Goal: Information Seeking & Learning: Learn about a topic

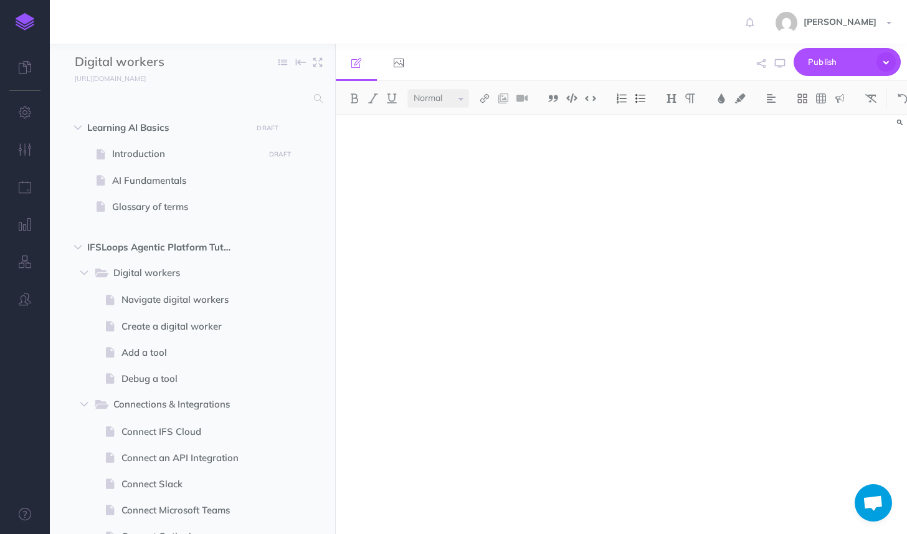
select select "null"
click at [29, 70] on icon at bounding box center [25, 67] width 12 height 12
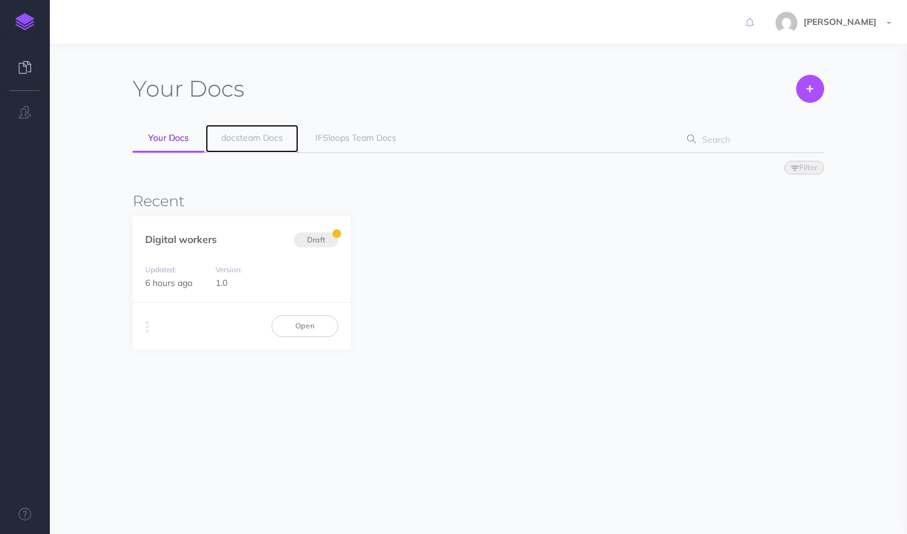
click at [233, 145] on link "docsteam Docs" at bounding box center [252, 139] width 93 height 28
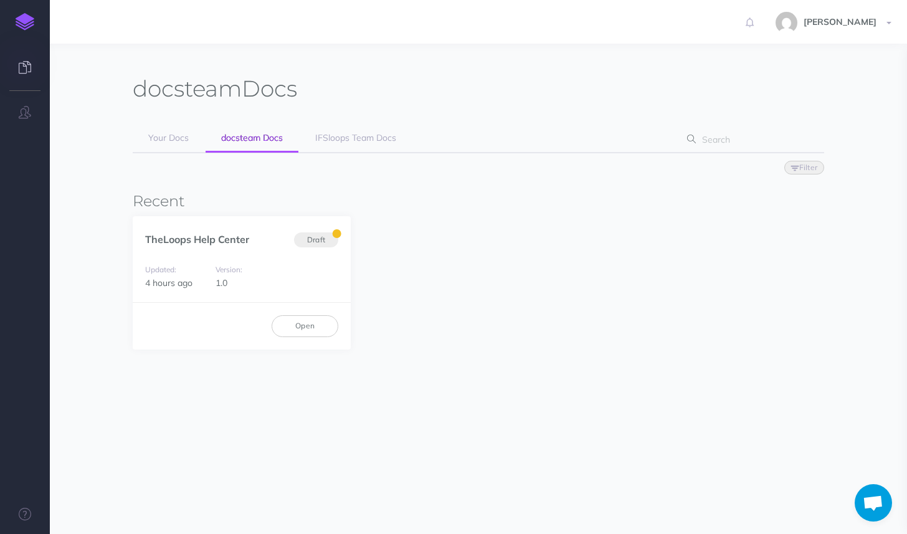
scroll to position [569, 0]
click at [212, 239] on link "TheLoops Help Center" at bounding box center [197, 239] width 104 height 12
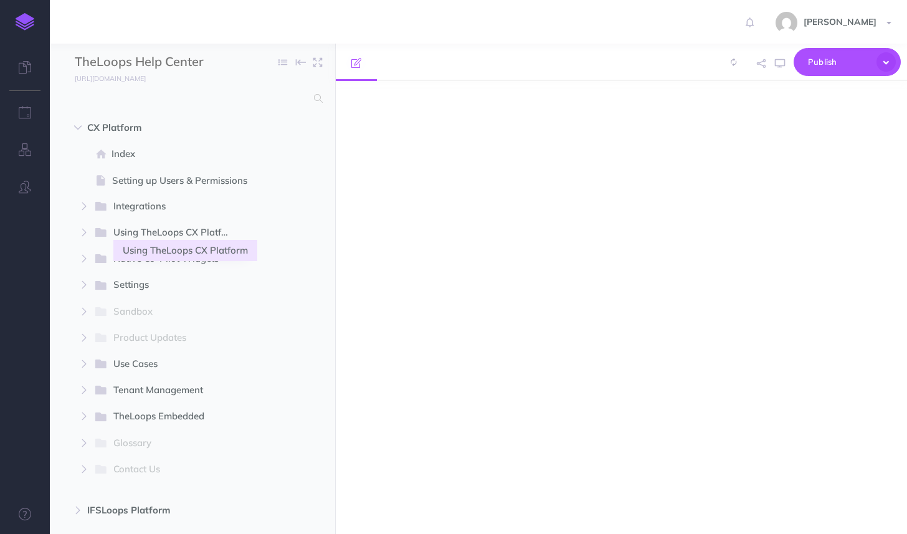
select select "null"
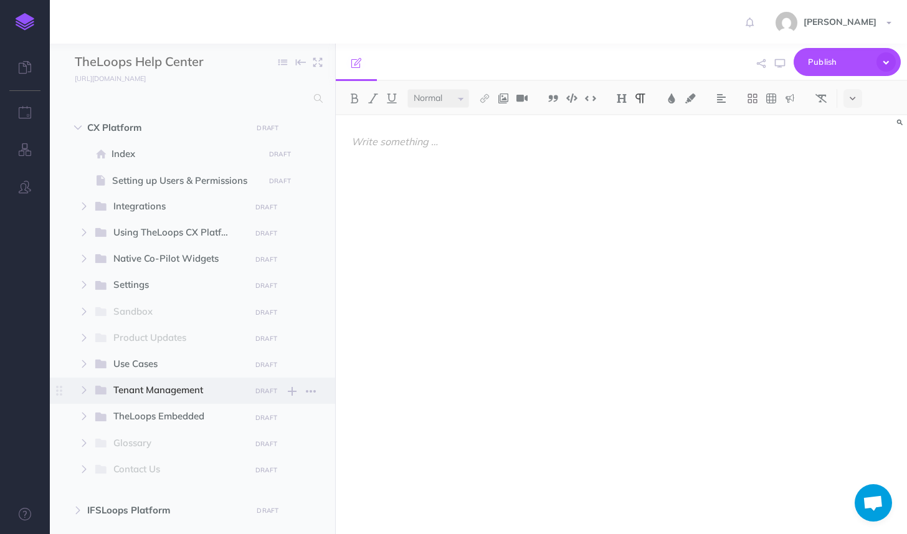
scroll to position [84, 0]
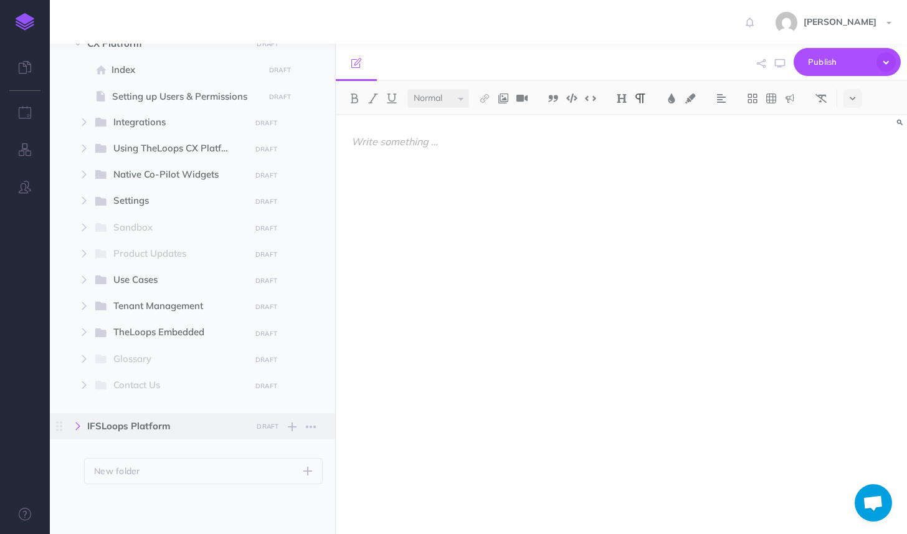
click at [77, 425] on icon "button" at bounding box center [77, 425] width 7 height 7
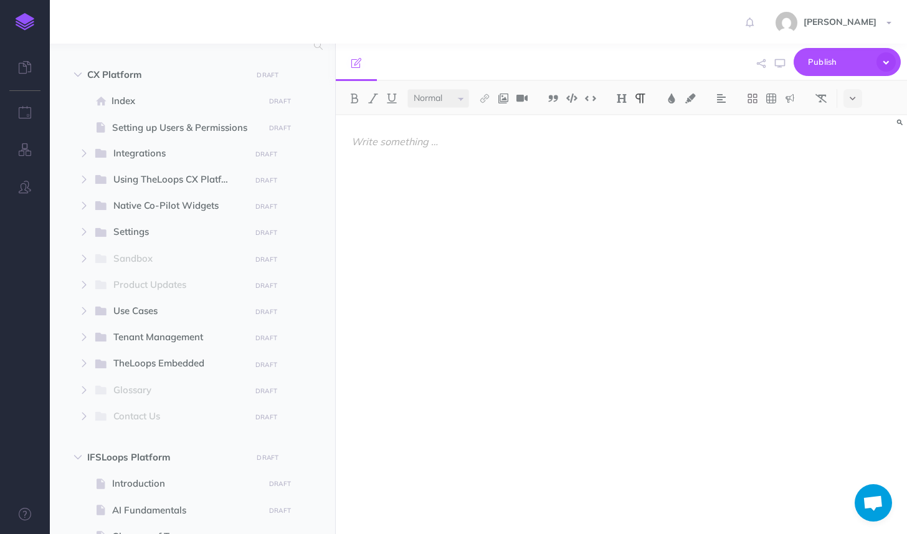
scroll to position [47, 0]
